Goal: Task Accomplishment & Management: Manage account settings

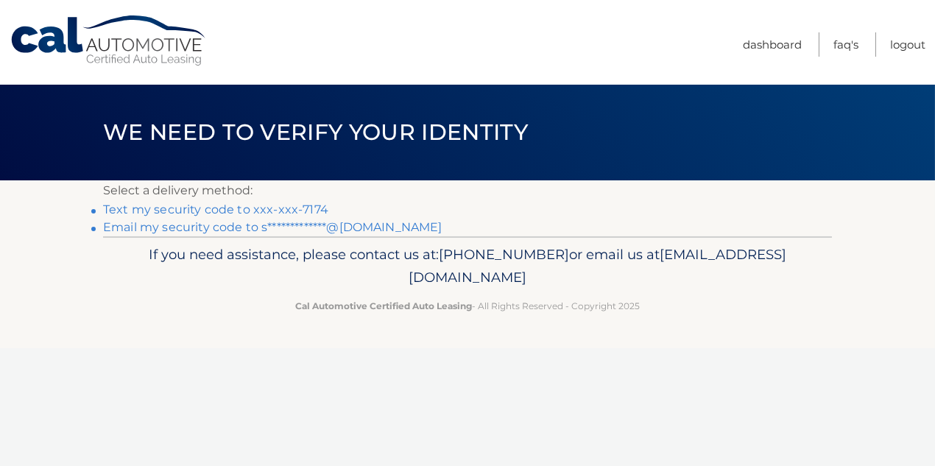
click at [388, 228] on link "**********" at bounding box center [272, 227] width 339 height 14
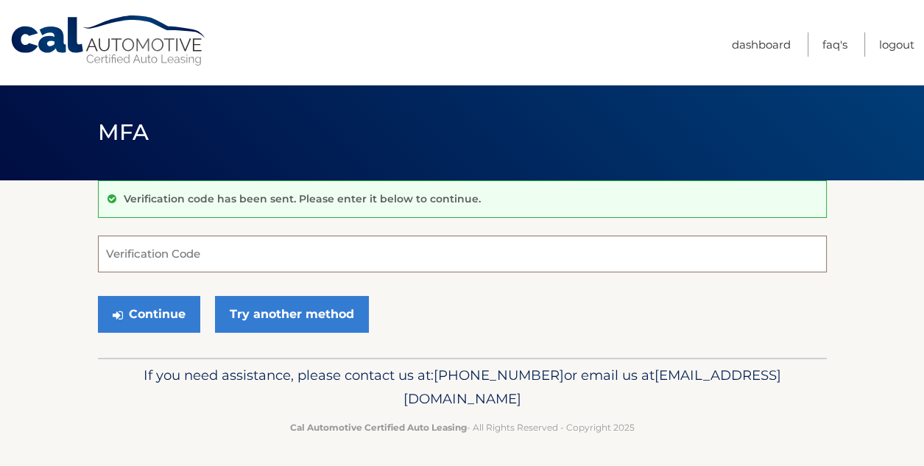
click at [171, 249] on input "Verification Code" at bounding box center [462, 254] width 729 height 37
click at [233, 257] on input "Verification Code" at bounding box center [462, 254] width 729 height 37
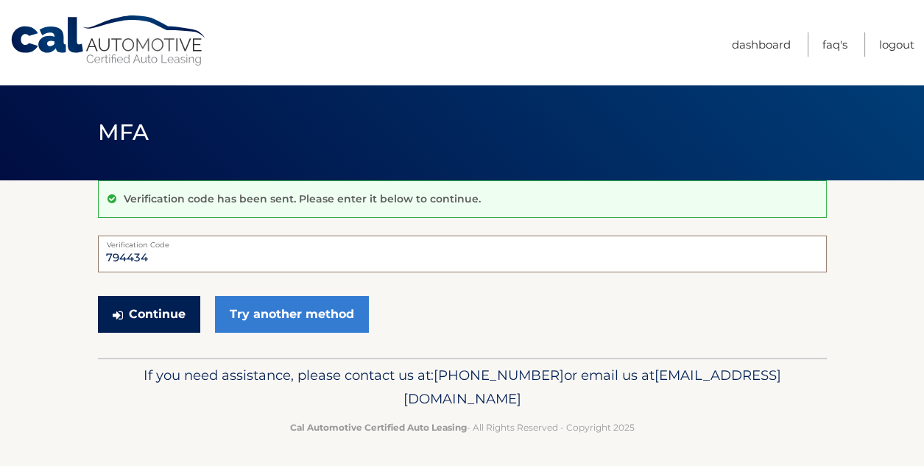
type input "794434"
click at [143, 307] on button "Continue" at bounding box center [149, 314] width 102 height 37
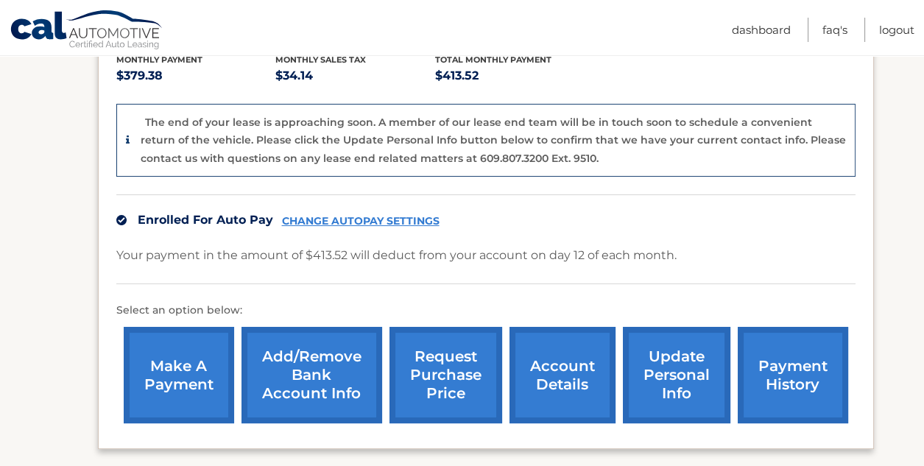
scroll to position [367, 0]
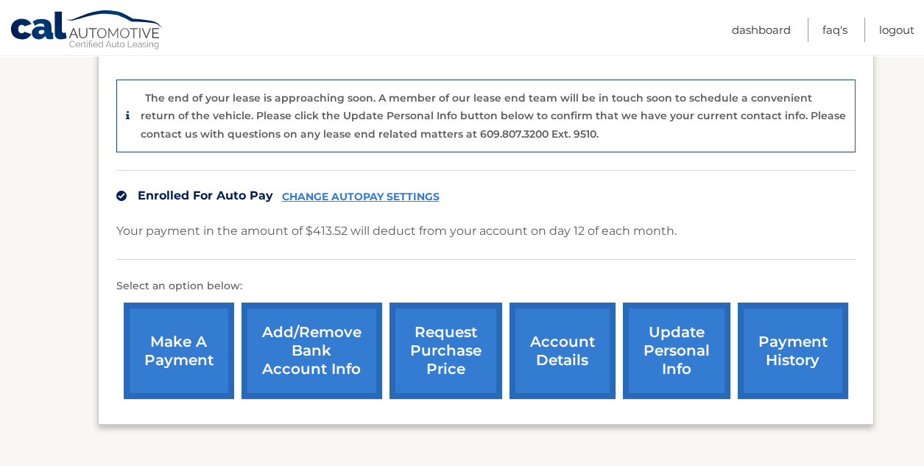
click at [581, 307] on link "account details" at bounding box center [563, 351] width 106 height 96
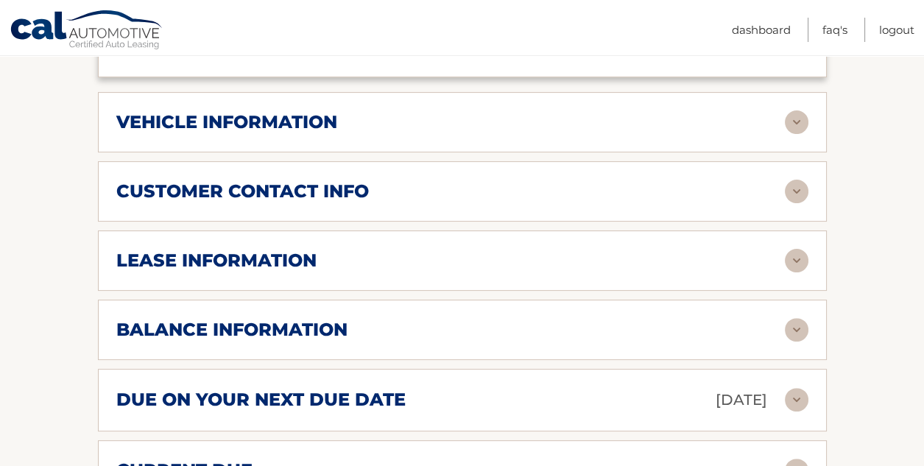
scroll to position [662, 0]
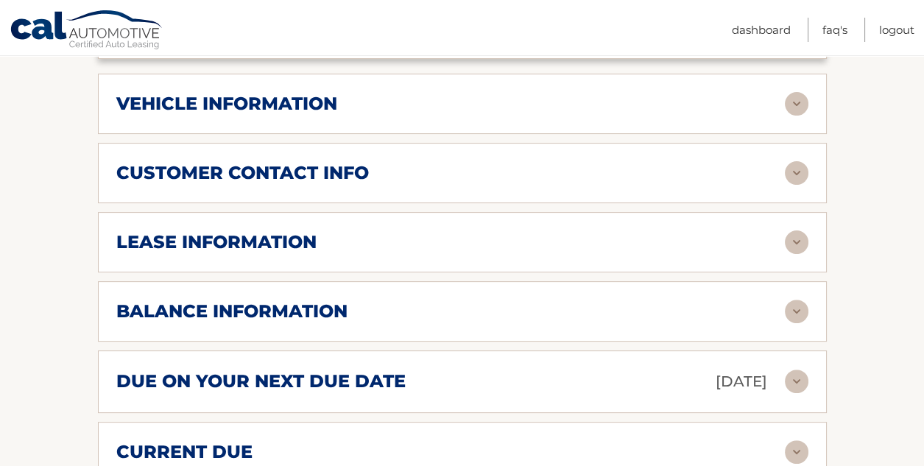
click at [798, 230] on img at bounding box center [797, 242] width 24 height 24
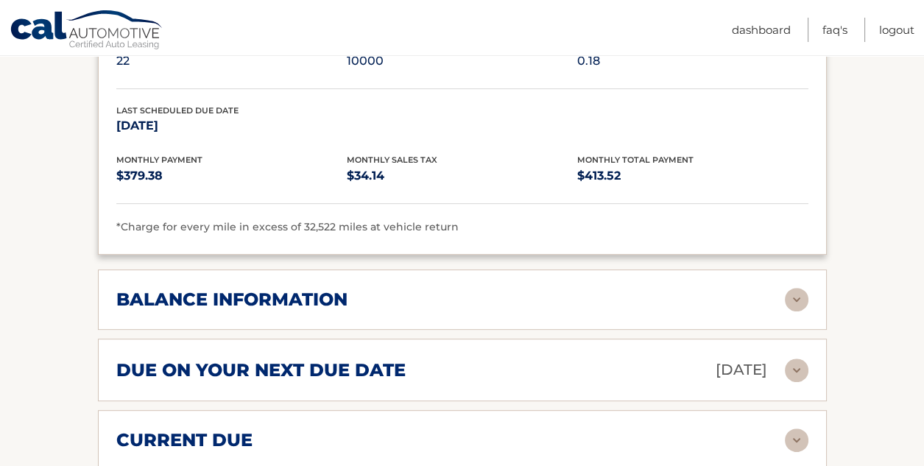
scroll to position [957, 0]
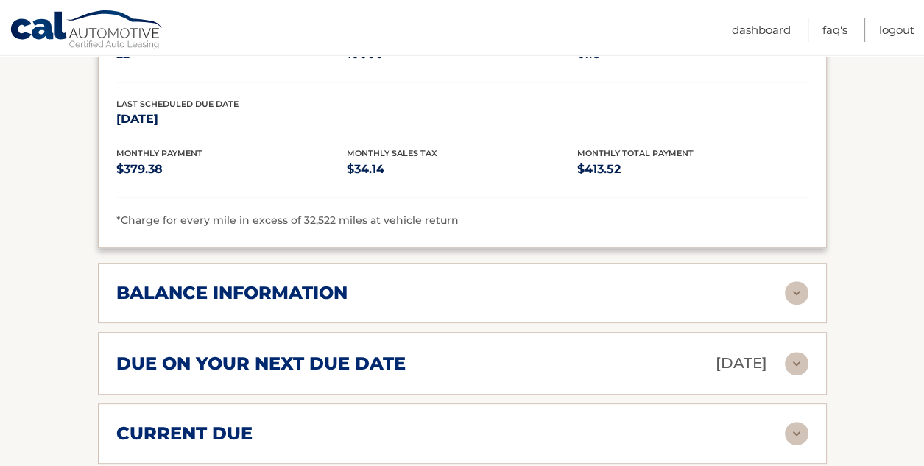
click at [793, 281] on img at bounding box center [797, 293] width 24 height 24
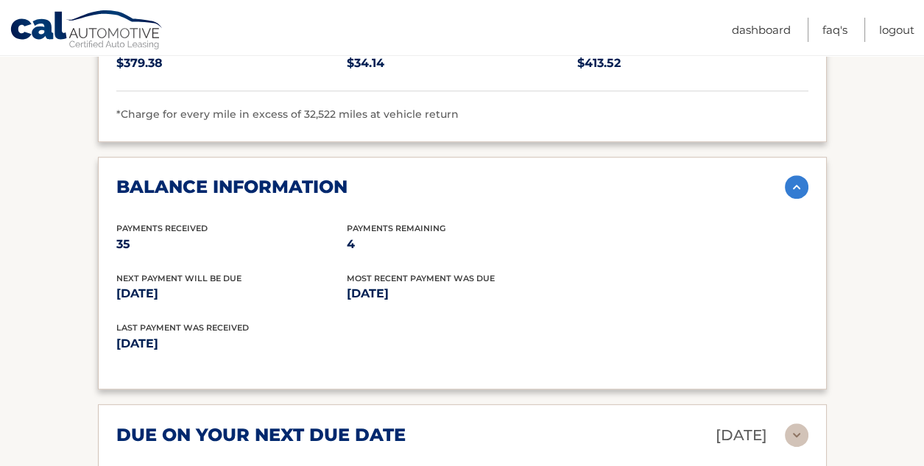
scroll to position [1031, 0]
